Goal: Task Accomplishment & Management: Use online tool/utility

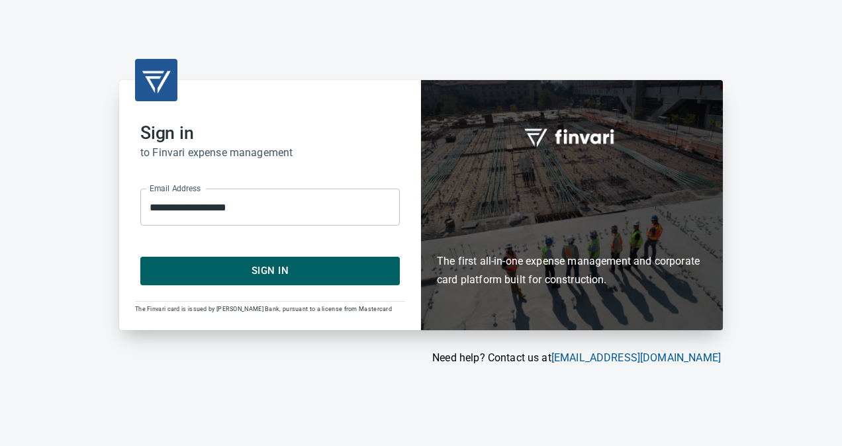
drag, startPoint x: 0, startPoint y: 0, endPoint x: 196, endPoint y: 263, distance: 328.4
click at [196, 263] on span "Sign In" at bounding box center [270, 270] width 230 height 17
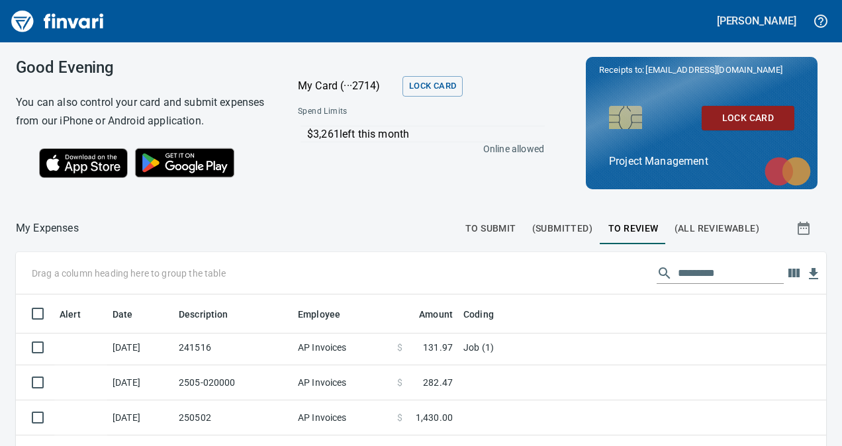
scroll to position [39, 0]
click at [703, 229] on span "(All Reviewable)" at bounding box center [717, 228] width 85 height 17
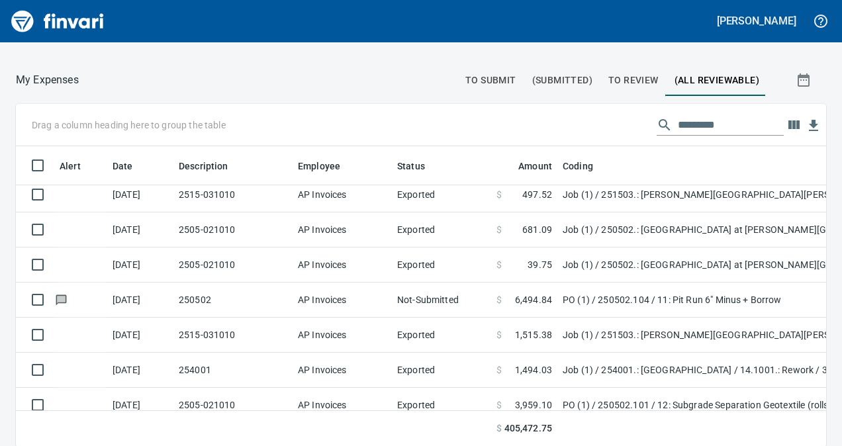
scroll to position [1797, 0]
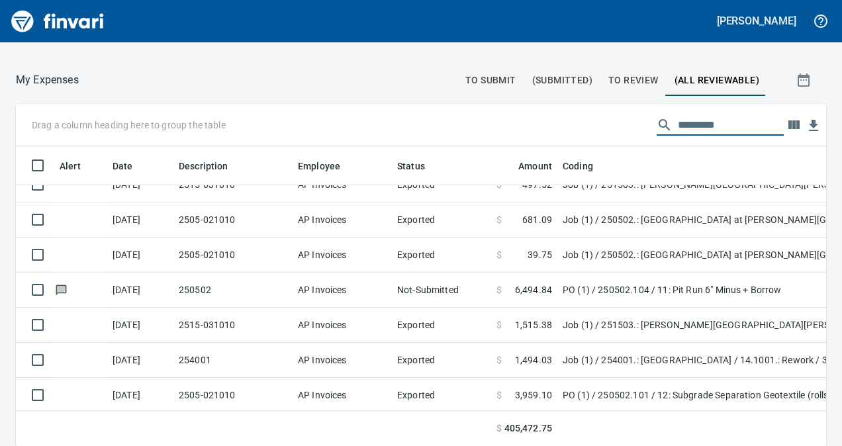
click at [678, 134] on input "text" at bounding box center [731, 125] width 106 height 21
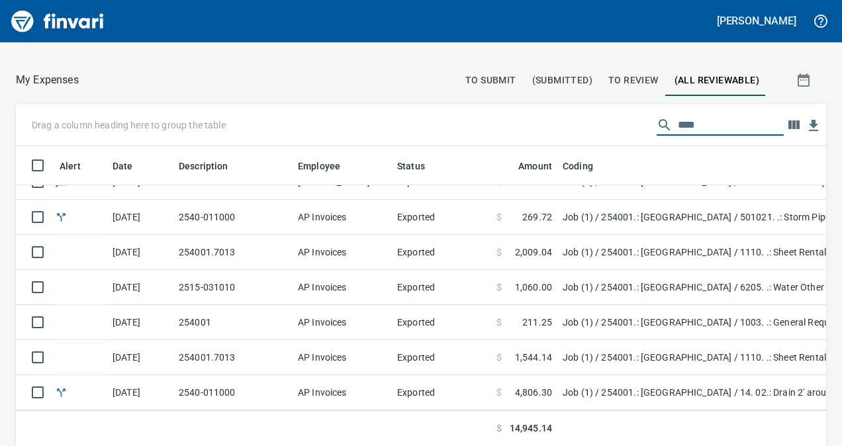
scroll to position [552, 0]
click at [678, 134] on input "*****" at bounding box center [731, 125] width 106 height 21
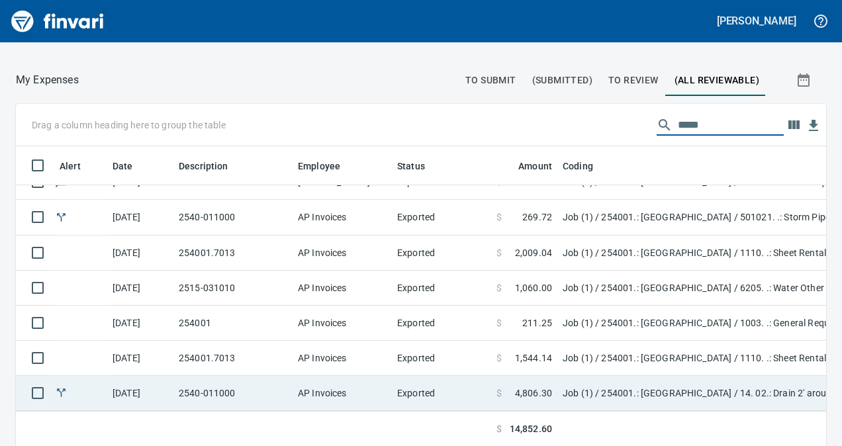
type input "*****"
click at [801, 385] on td "Job (1) / 254001.: 20th Street Reservoir / 14. 02.: Drain 2' around Tank / 3: M…" at bounding box center [722, 393] width 331 height 35
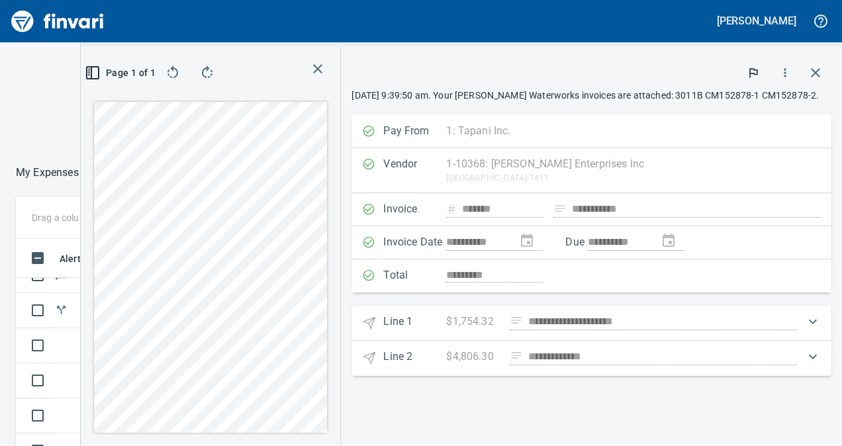
scroll to position [280, 449]
click at [817, 70] on icon "button" at bounding box center [816, 73] width 16 height 16
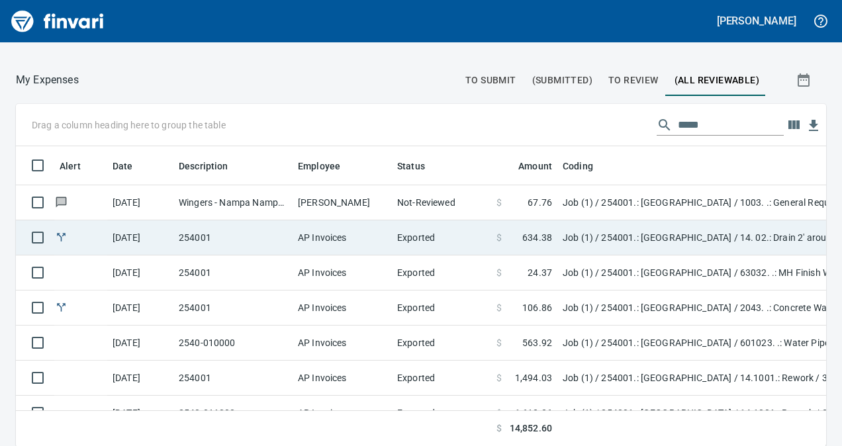
click at [653, 237] on td "Job (1) / 254001.: 20th Street Reservoir / 14. 02.: Drain 2' around Tank / 6: T…" at bounding box center [722, 237] width 331 height 35
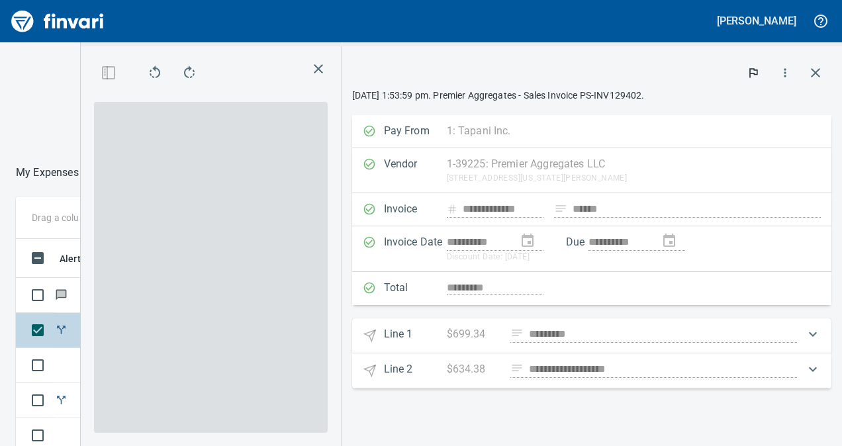
scroll to position [280, 449]
